Goal: Task Accomplishment & Management: Manage account settings

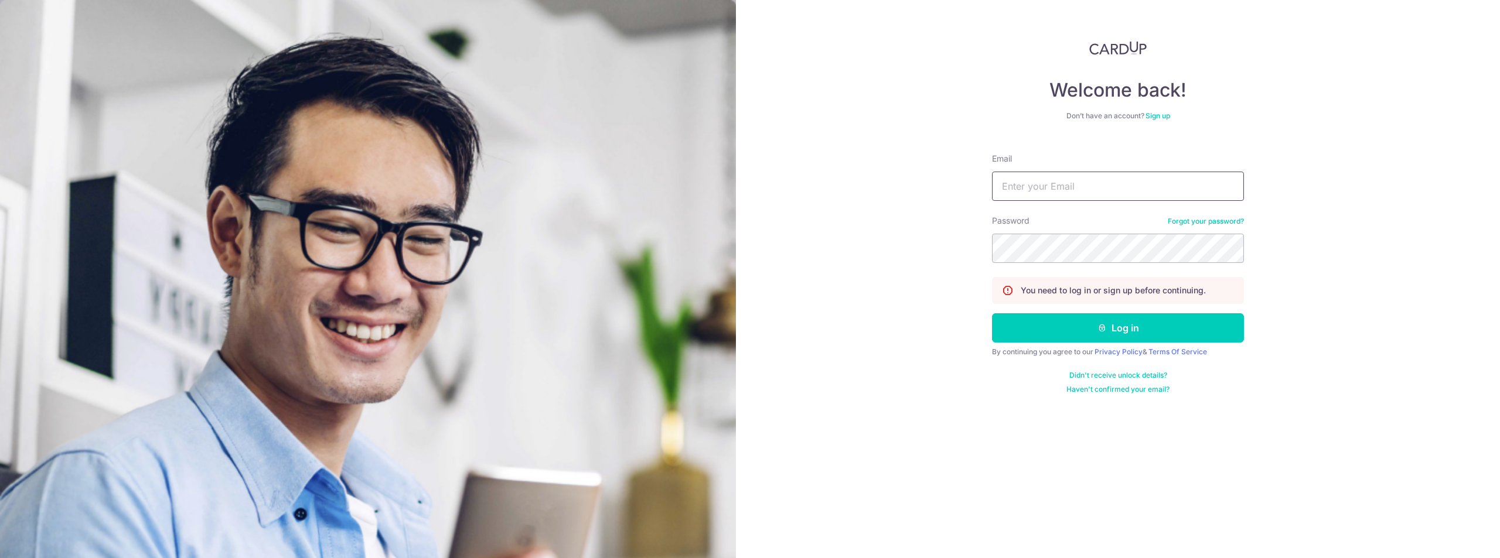
click at [1076, 191] on input "Email" at bounding box center [1118, 186] width 252 height 29
type input "[EMAIL_ADDRESS][DOMAIN_NAME]"
click at [992, 313] on button "Log in" at bounding box center [1118, 327] width 252 height 29
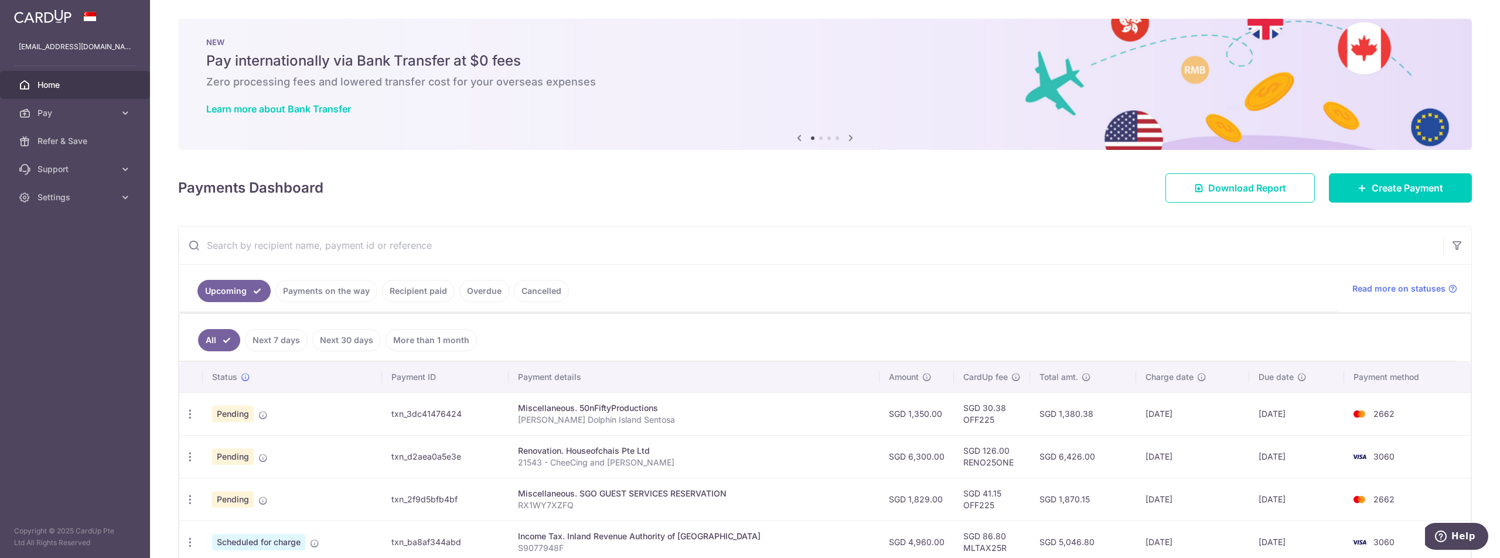
click at [873, 207] on div "× Pause Schedule Pause all future payments in this series Pause just this one p…" at bounding box center [825, 279] width 1350 height 558
